Goal: Information Seeking & Learning: Learn about a topic

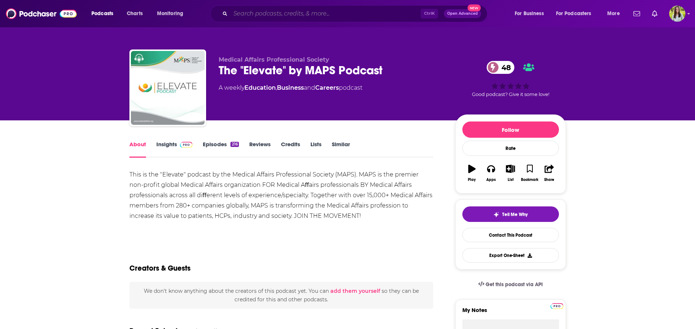
click at [356, 16] on input "Search podcasts, credits, & more..." at bounding box center [325, 14] width 190 height 12
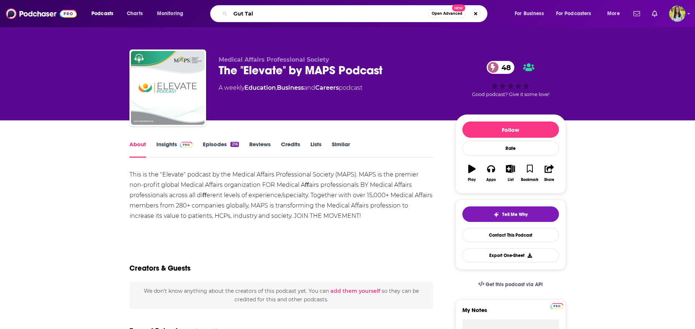
type input "Gut Talk"
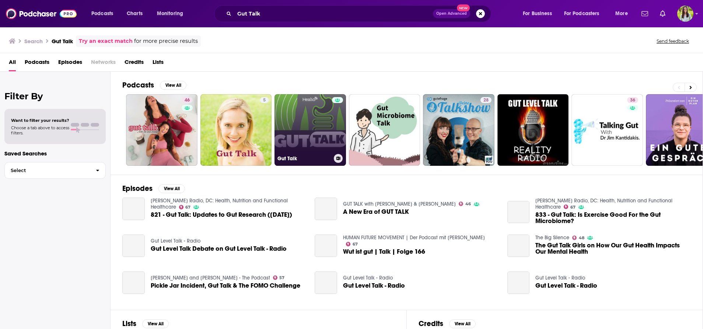
click at [309, 137] on link "Gut Talk" at bounding box center [311, 130] width 72 height 72
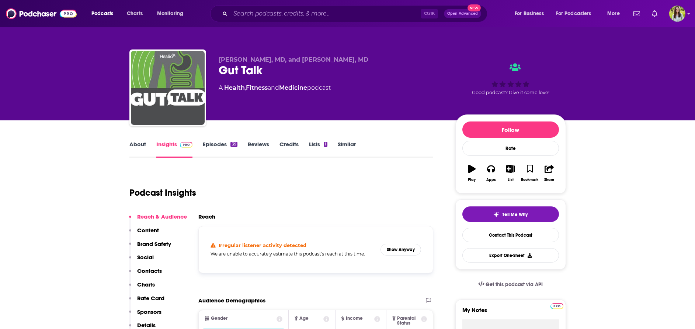
scroll to position [78, 0]
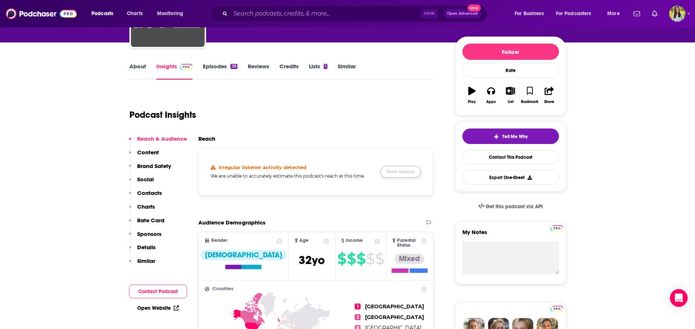
click at [396, 169] on button "Show Anyway" at bounding box center [400, 172] width 41 height 12
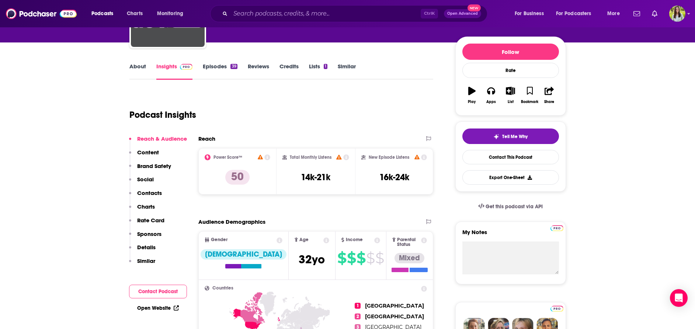
scroll to position [0, 0]
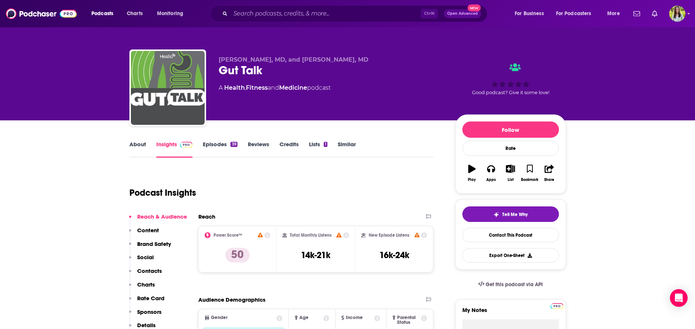
click at [218, 142] on link "Episodes 39" at bounding box center [220, 148] width 34 height 17
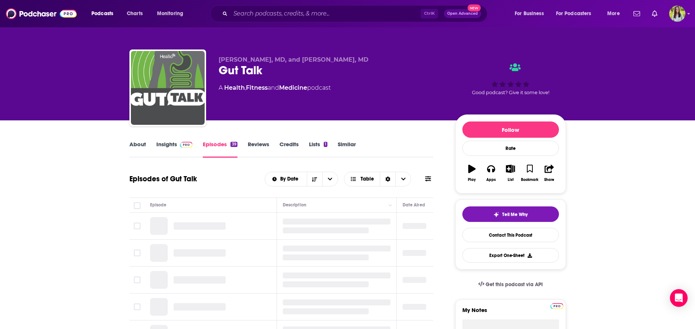
click at [428, 177] on icon at bounding box center [428, 178] width 6 height 5
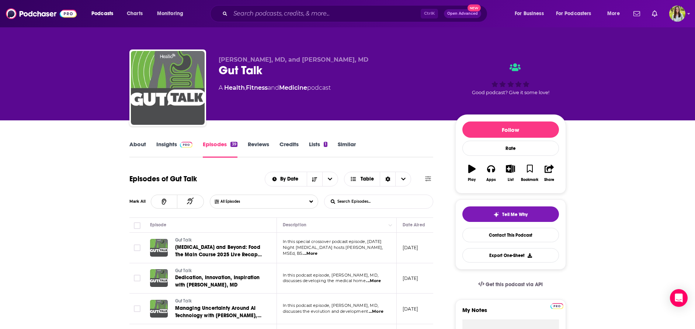
click at [374, 198] on input "List Search Input" at bounding box center [362, 201] width 77 height 13
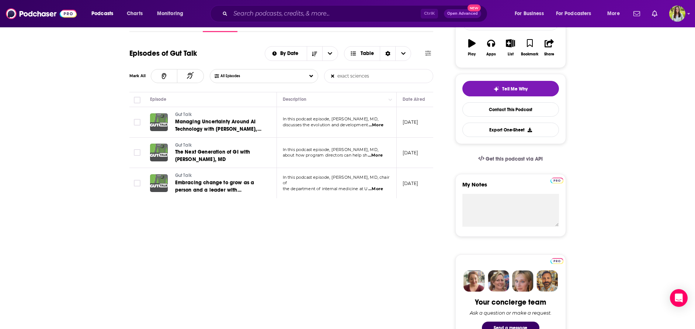
scroll to position [127, 0]
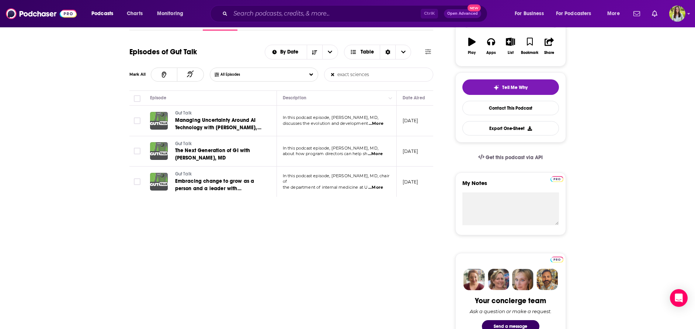
click at [379, 124] on span "...More" at bounding box center [376, 124] width 15 height 6
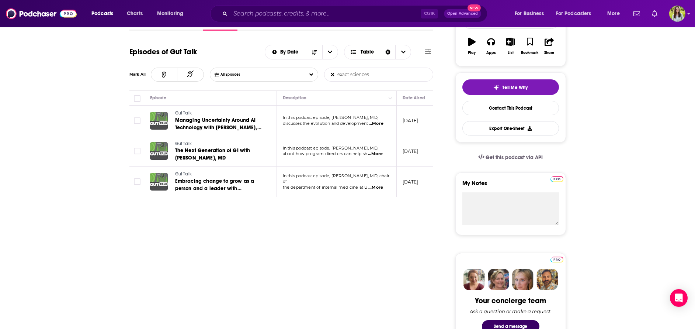
click at [386, 153] on p "about how program directors can help sh ...More" at bounding box center [336, 154] width 107 height 6
click at [382, 154] on span "...More" at bounding box center [375, 154] width 15 height 6
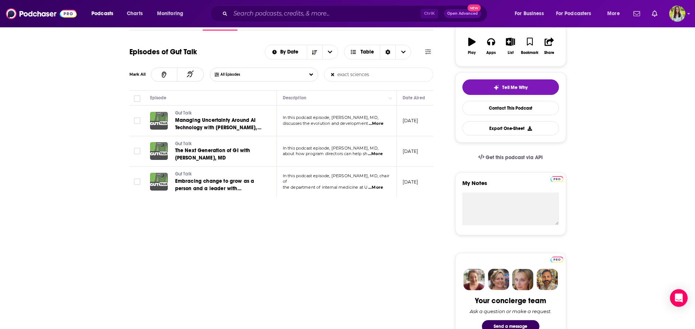
click at [378, 181] on span "In this podcast episode, [PERSON_NAME], MD, chair of" at bounding box center [336, 178] width 107 height 11
click at [378, 184] on span "...More" at bounding box center [375, 187] width 15 height 6
click at [378, 153] on span "...More" at bounding box center [375, 154] width 15 height 6
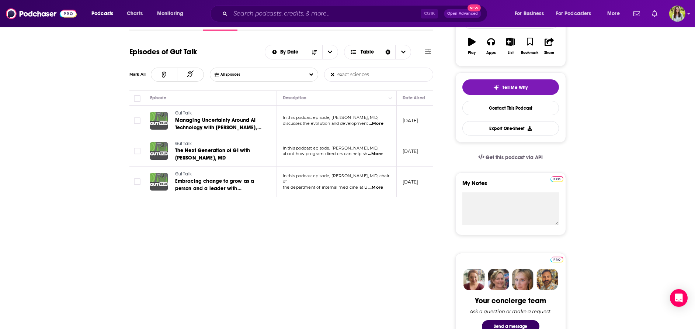
click at [383, 126] on span "...More" at bounding box center [376, 124] width 15 height 6
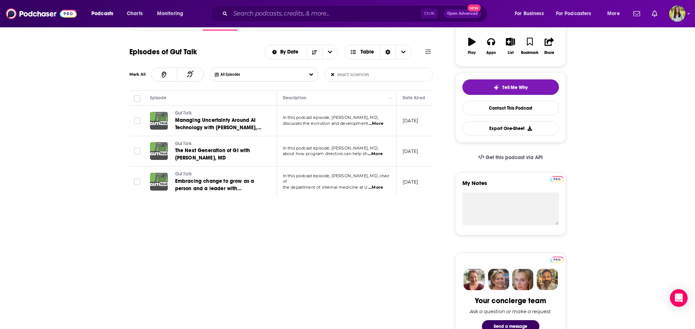
click at [363, 77] on input "exact sciences" at bounding box center [362, 74] width 77 height 13
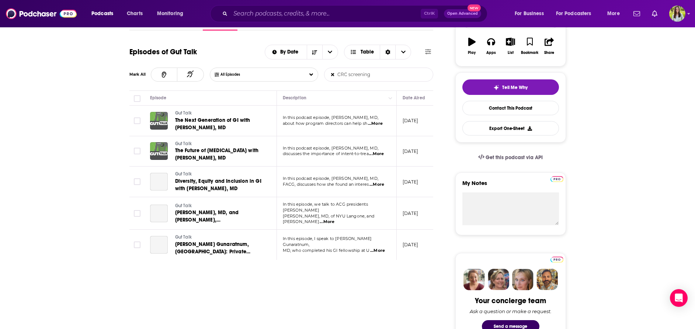
click at [363, 77] on input "CRC screening" at bounding box center [362, 74] width 77 height 13
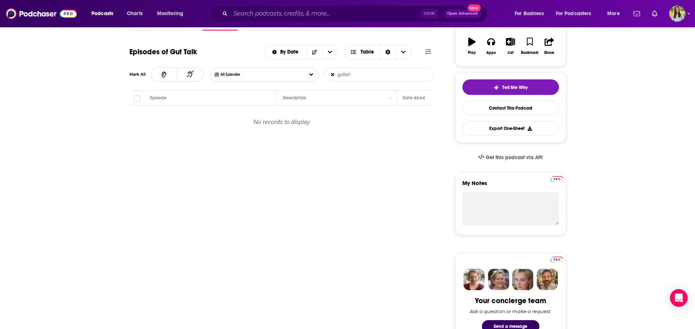
click at [343, 74] on input "galleri" at bounding box center [362, 74] width 77 height 13
drag, startPoint x: 355, startPoint y: 74, endPoint x: 305, endPoint y: 74, distance: 50.1
click at [305, 74] on div "All Episodes galleri List Search Input Search Episodes..." at bounding box center [322, 74] width 224 height 14
click at [341, 76] on input "guradant" at bounding box center [362, 74] width 77 height 13
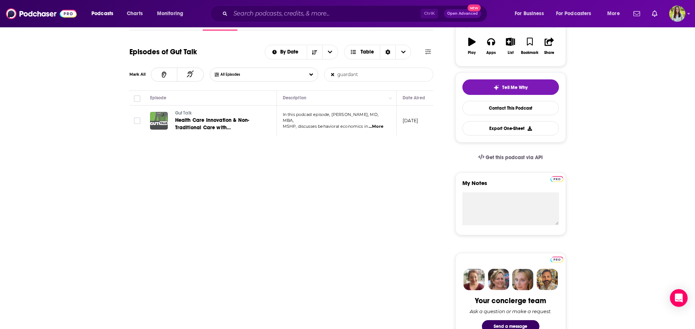
click at [377, 124] on span "...More" at bounding box center [376, 127] width 15 height 6
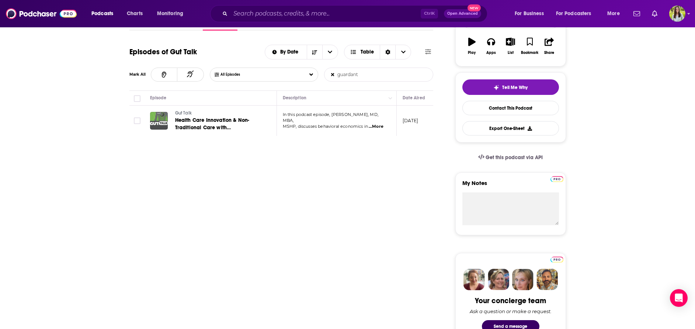
click at [366, 70] on input "guardant" at bounding box center [362, 74] width 77 height 13
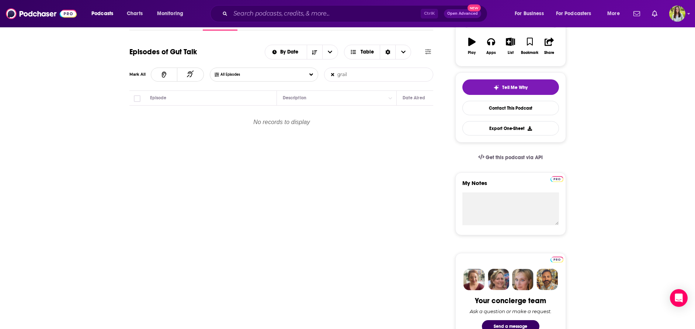
drag, startPoint x: 366, startPoint y: 70, endPoint x: 287, endPoint y: 69, distance: 78.9
click at [287, 69] on div "All Episodes grail List Search Input Search Episodes..." at bounding box center [322, 74] width 224 height 14
click at [357, 74] on input "illumina" at bounding box center [362, 74] width 77 height 13
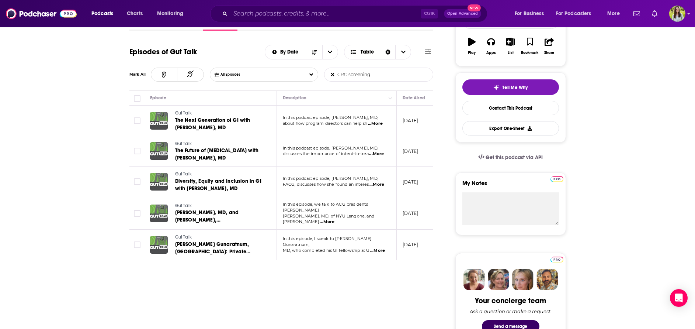
click at [380, 120] on p "In this podcast episode, [PERSON_NAME], MD," at bounding box center [336, 118] width 107 height 6
click at [379, 122] on span "...More" at bounding box center [375, 124] width 15 height 6
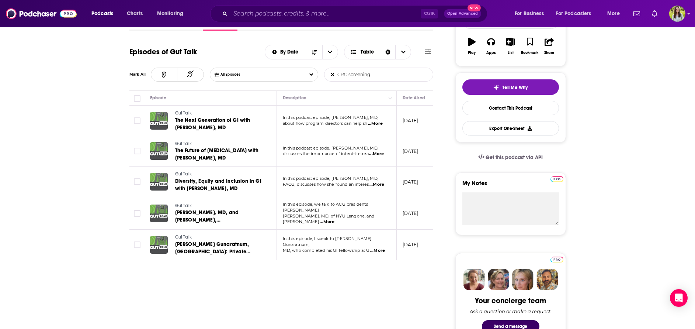
click at [379, 154] on span "...More" at bounding box center [376, 154] width 15 height 6
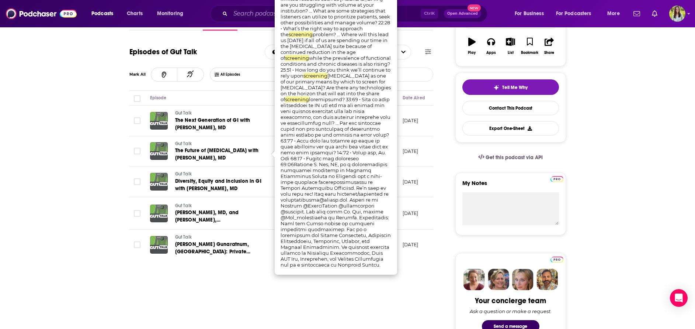
scroll to position [0, 0]
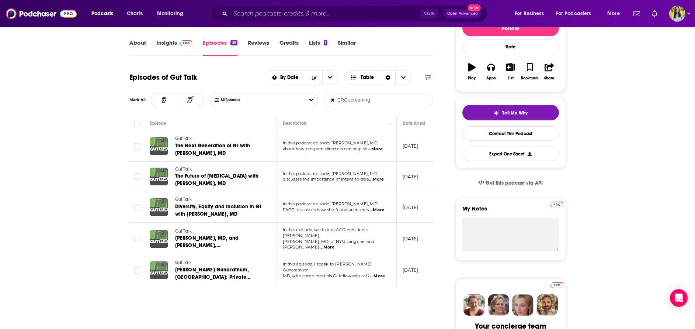
scroll to position [112, 0]
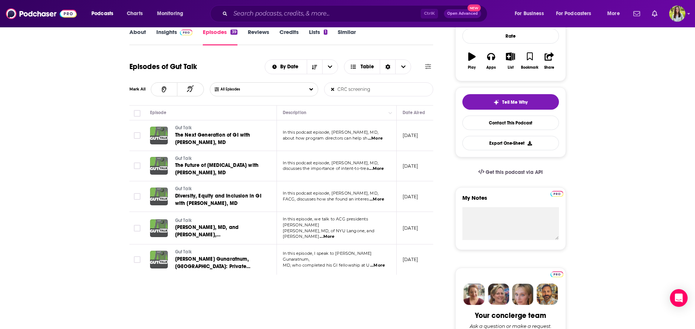
click at [379, 198] on span "...More" at bounding box center [376, 199] width 15 height 6
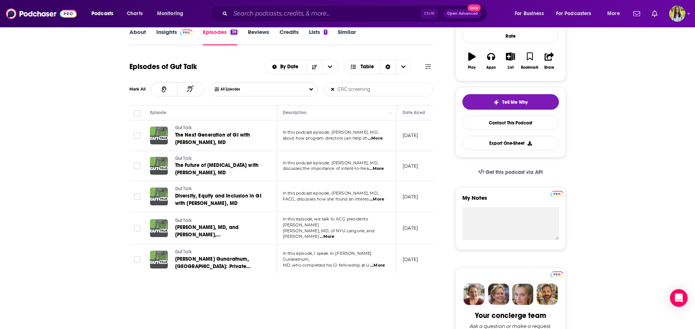
click at [382, 226] on p "In this episode, we talk to ACG presidents [PERSON_NAME]" at bounding box center [336, 222] width 107 height 12
click at [334, 233] on span "...More" at bounding box center [327, 236] width 15 height 6
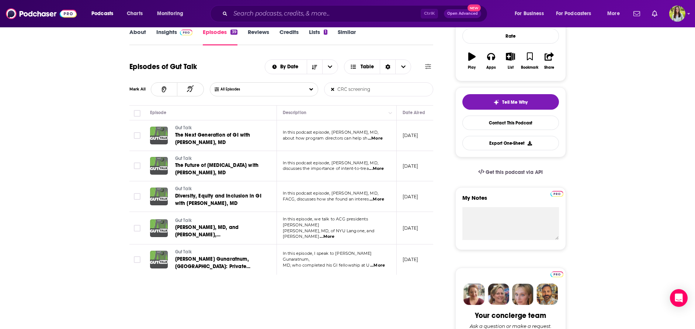
click at [372, 262] on span "...More" at bounding box center [377, 265] width 15 height 6
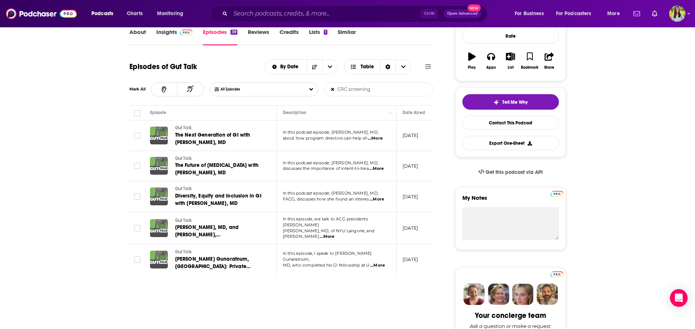
click at [389, 88] on input "CRC screening" at bounding box center [362, 89] width 77 height 13
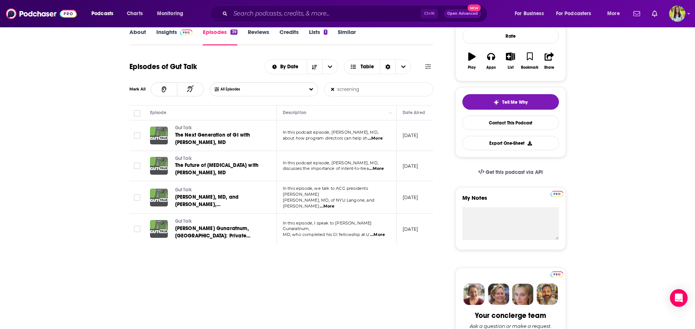
click at [389, 88] on input "screening" at bounding box center [362, 89] width 77 height 13
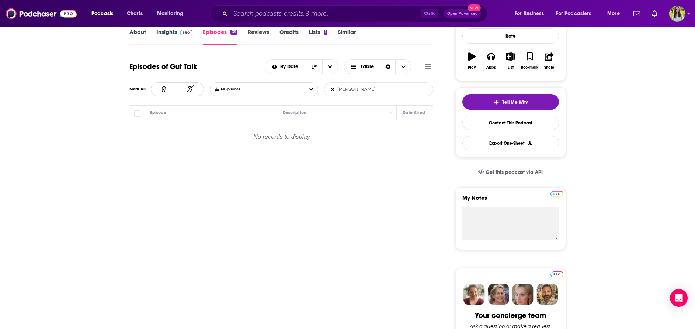
click at [389, 88] on input "[PERSON_NAME]" at bounding box center [362, 89] width 77 height 13
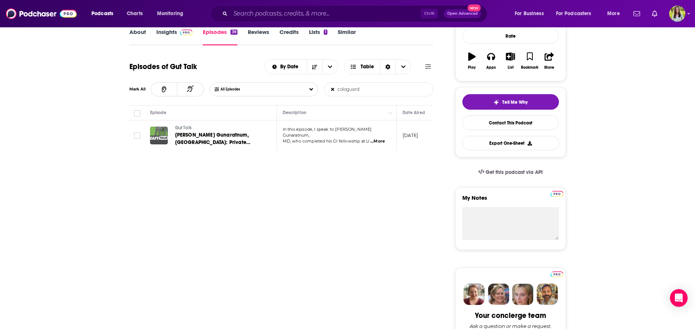
click at [368, 87] on input "cologuard" at bounding box center [362, 89] width 77 height 13
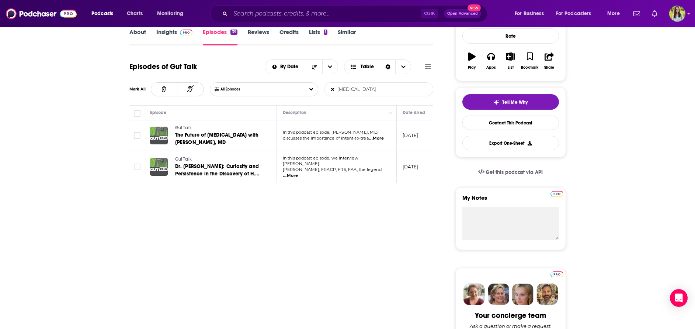
click at [368, 87] on input "[MEDICAL_DATA]" at bounding box center [362, 89] width 77 height 13
type input "[MEDICAL_DATA]"
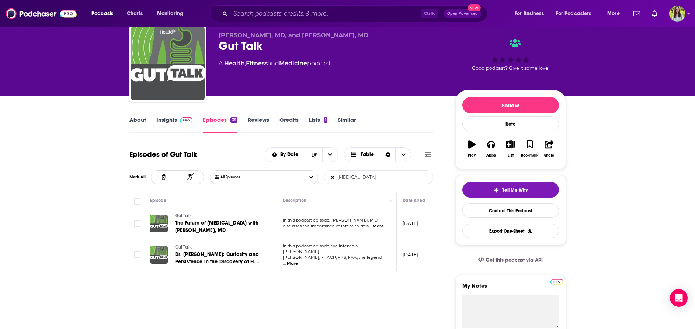
scroll to position [23, 0]
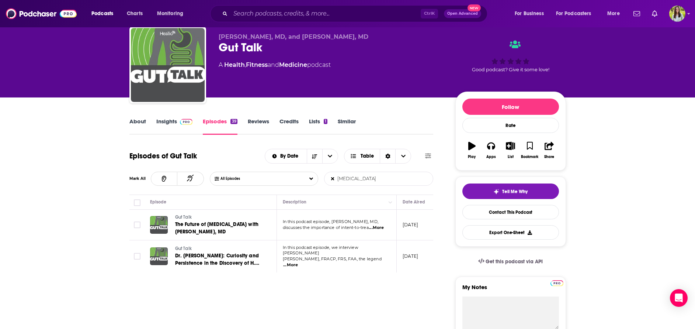
click at [165, 125] on link "Insights" at bounding box center [174, 126] width 37 height 17
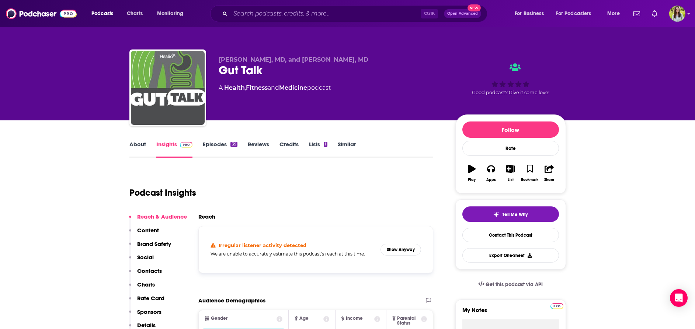
click at [214, 142] on link "Episodes 39" at bounding box center [220, 148] width 34 height 17
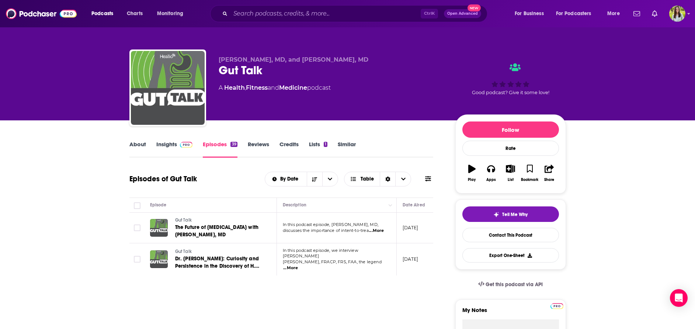
click at [422, 180] on div "By Date Table" at bounding box center [349, 178] width 168 height 15
click at [428, 178] on icon at bounding box center [428, 178] width 6 height 5
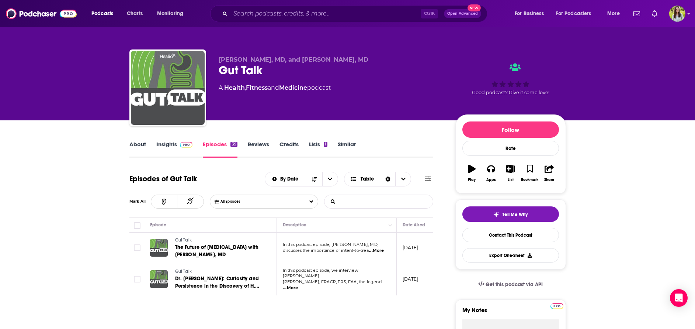
click at [379, 195] on input "List Search Input" at bounding box center [362, 201] width 77 height 13
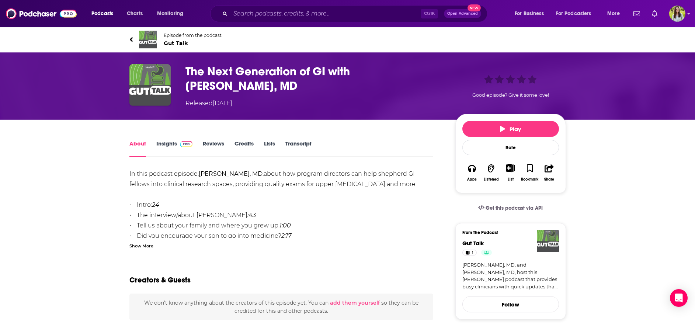
click at [260, 72] on h1 "The Next Generation of GI with [PERSON_NAME], MD" at bounding box center [314, 78] width 258 height 29
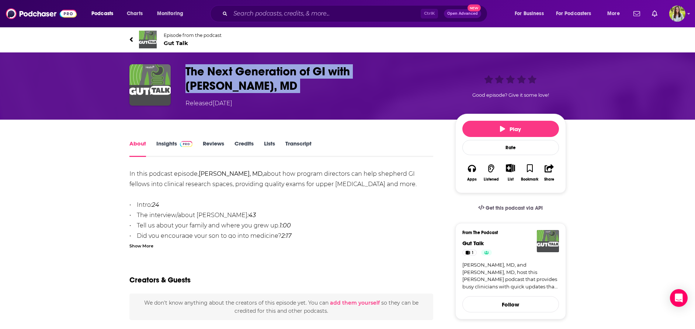
click at [260, 72] on h1 "The Next Generation of GI with [PERSON_NAME], MD" at bounding box center [314, 78] width 258 height 29
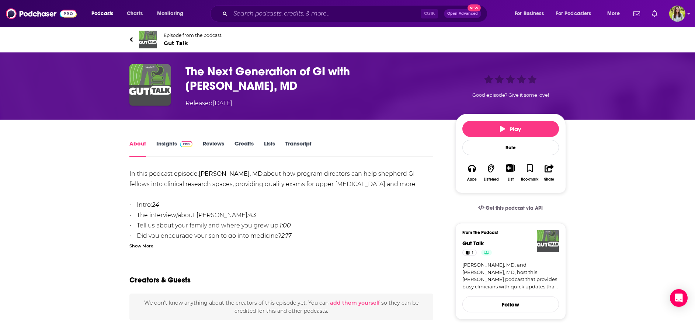
drag, startPoint x: 260, startPoint y: 72, endPoint x: 373, endPoint y: 101, distance: 116.2
click at [373, 101] on div "Released Thursday, 27th February 2025" at bounding box center [314, 103] width 258 height 9
click at [315, 74] on h1 "The Next Generation of GI with [PERSON_NAME], MD" at bounding box center [314, 78] width 258 height 29
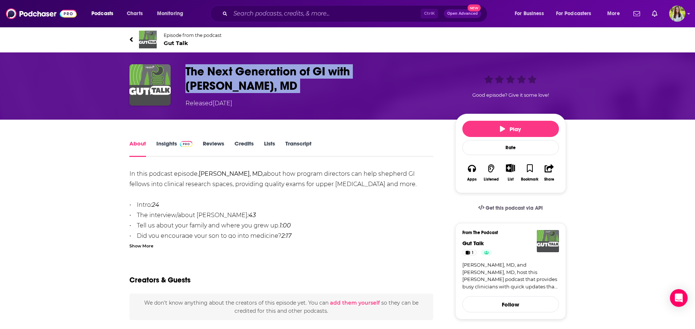
click at [315, 74] on h1 "The Next Generation of GI with [PERSON_NAME], MD" at bounding box center [314, 78] width 258 height 29
copy h1 "The Next Generation of GI with [PERSON_NAME], MD"
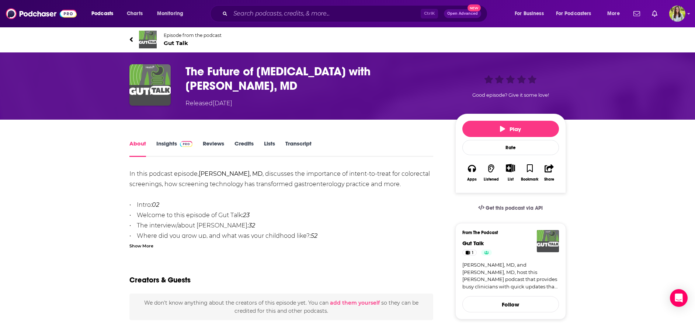
click at [277, 68] on h1 "The Future of [MEDICAL_DATA] with [PERSON_NAME], MD" at bounding box center [314, 78] width 258 height 29
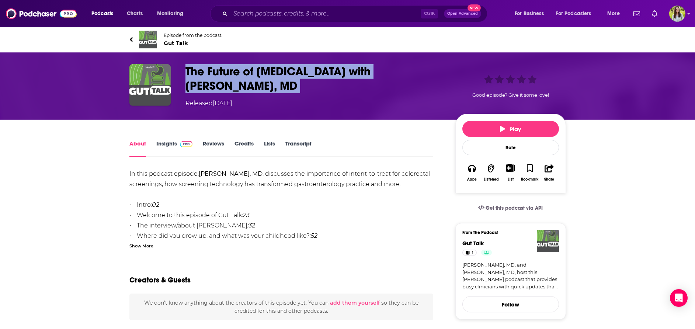
copy h1 "The Future of [MEDICAL_DATA] with [PERSON_NAME], MD"
